Goal: Task Accomplishment & Management: Manage account settings

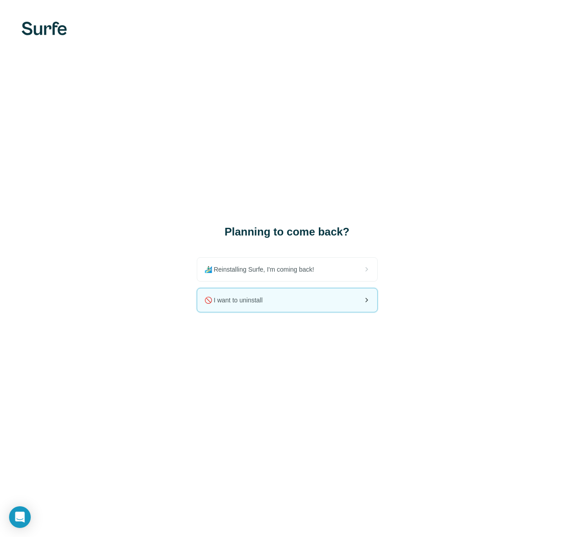
click at [353, 298] on div "🚫 I want to uninstall" at bounding box center [287, 300] width 180 height 24
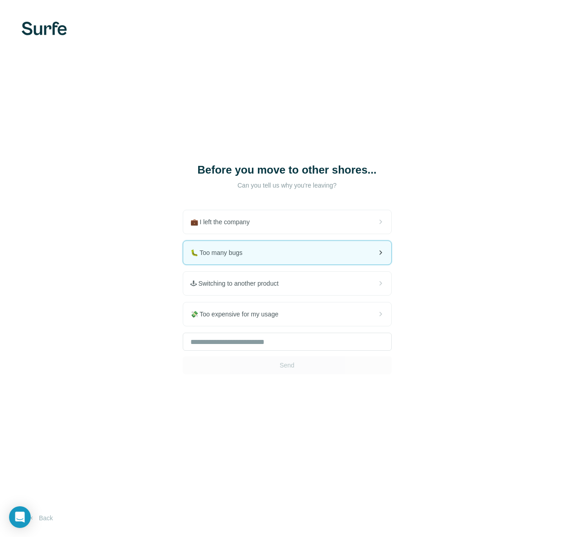
click at [283, 246] on div "🐛 Too many bugs" at bounding box center [287, 253] width 208 height 24
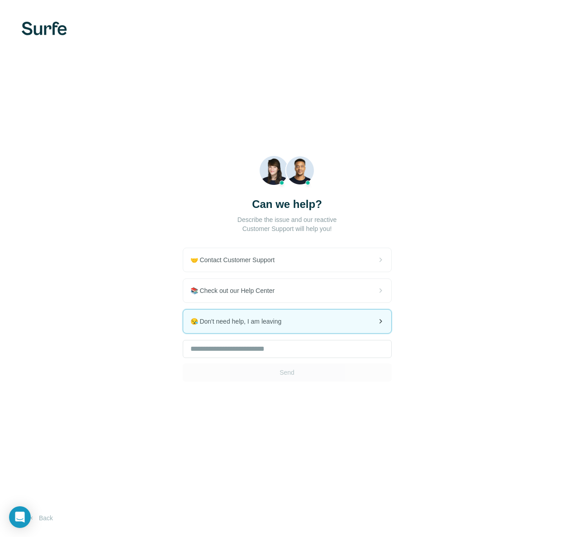
click at [273, 327] on div "😪 Don't need help, I am leaving" at bounding box center [287, 322] width 208 height 24
